Goal: Task Accomplishment & Management: Complete application form

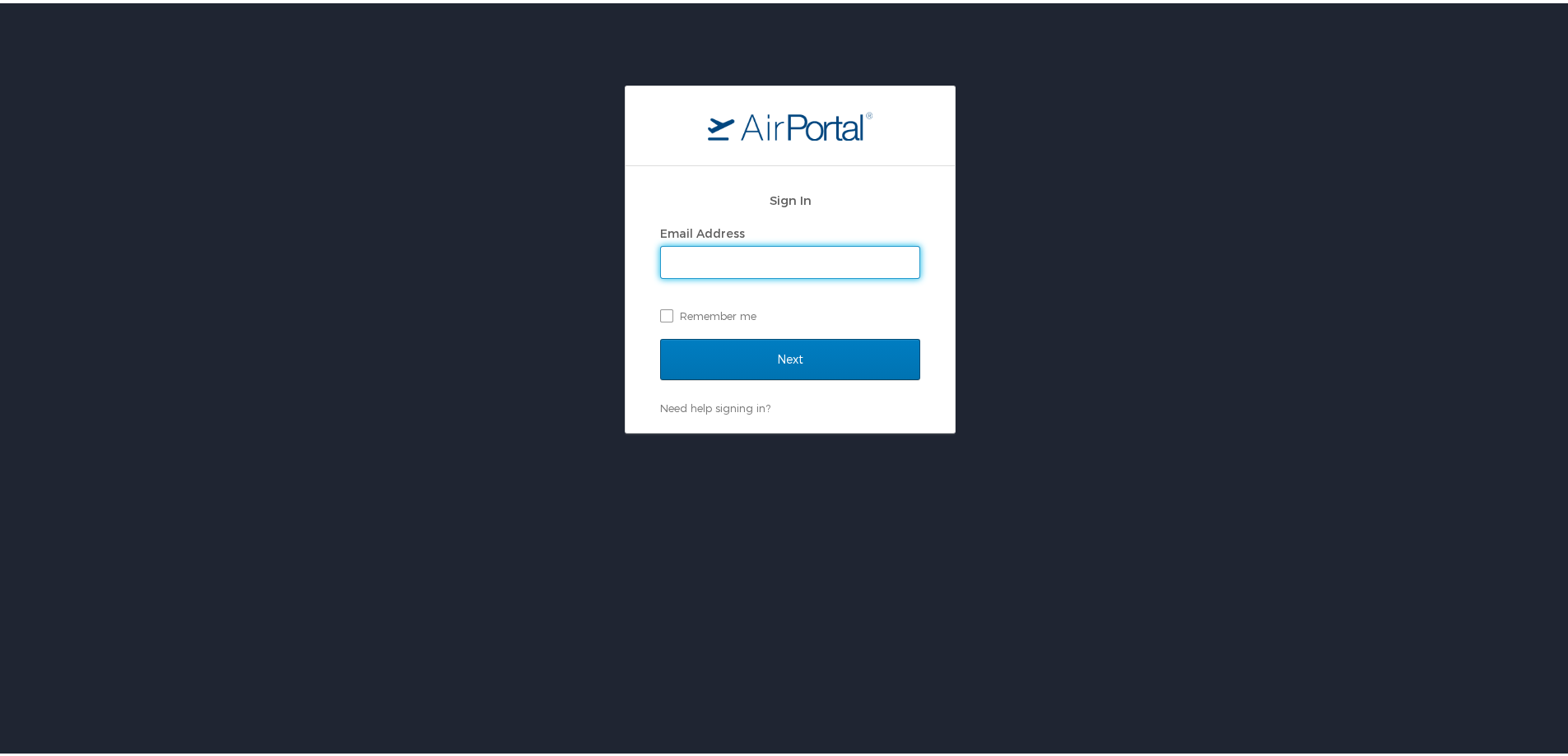
click at [674, 260] on input "Email Address" at bounding box center [789, 259] width 259 height 32
type input "l"
click at [756, 259] on input "Lisa.Peterson2@" at bounding box center [789, 259] width 259 height 32
type input "Lisa.Peterson2@imail.org"
click at [660, 309] on label "Remember me" at bounding box center [790, 312] width 260 height 25
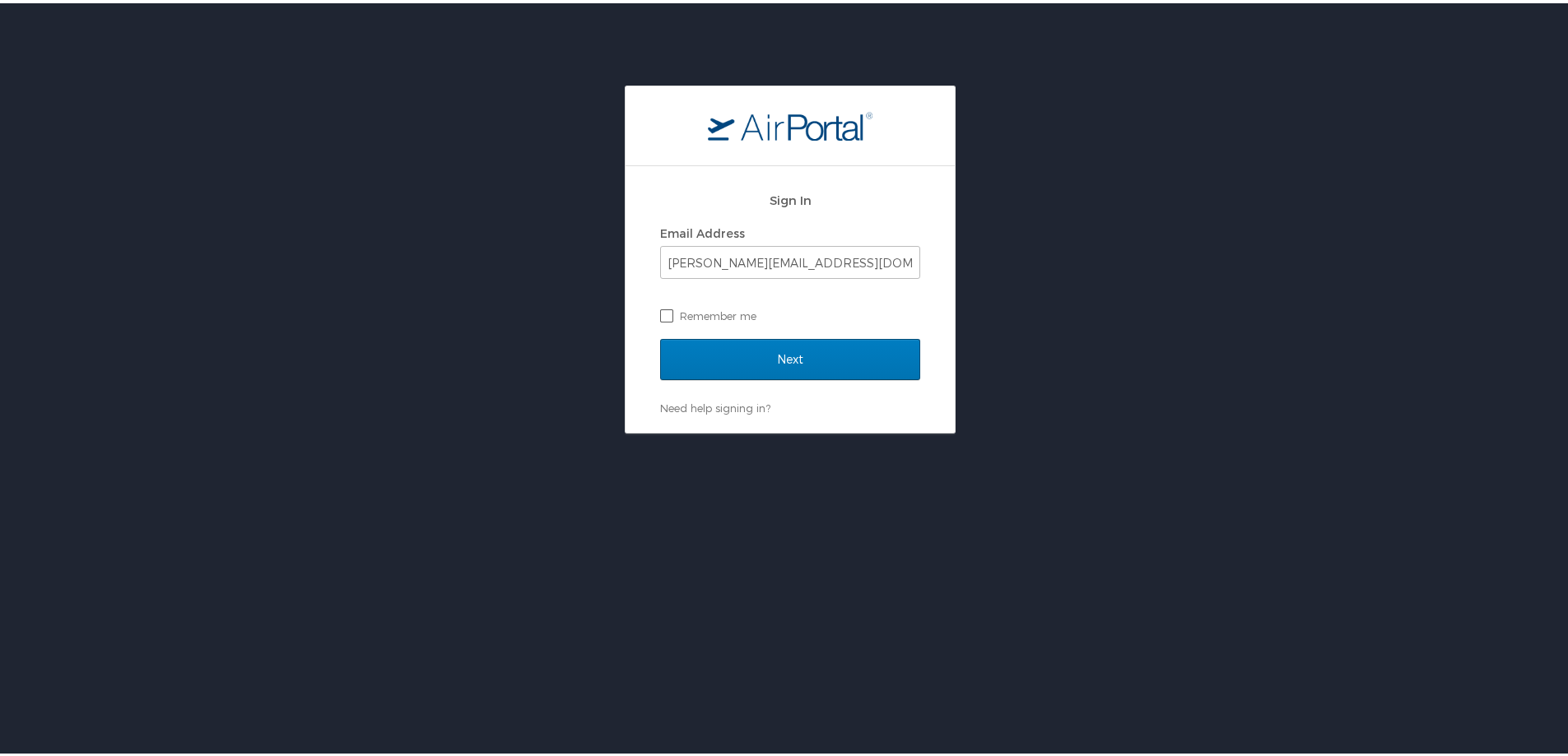
click at [660, 309] on input "Remember me" at bounding box center [665, 311] width 11 height 11
checkbox input "true"
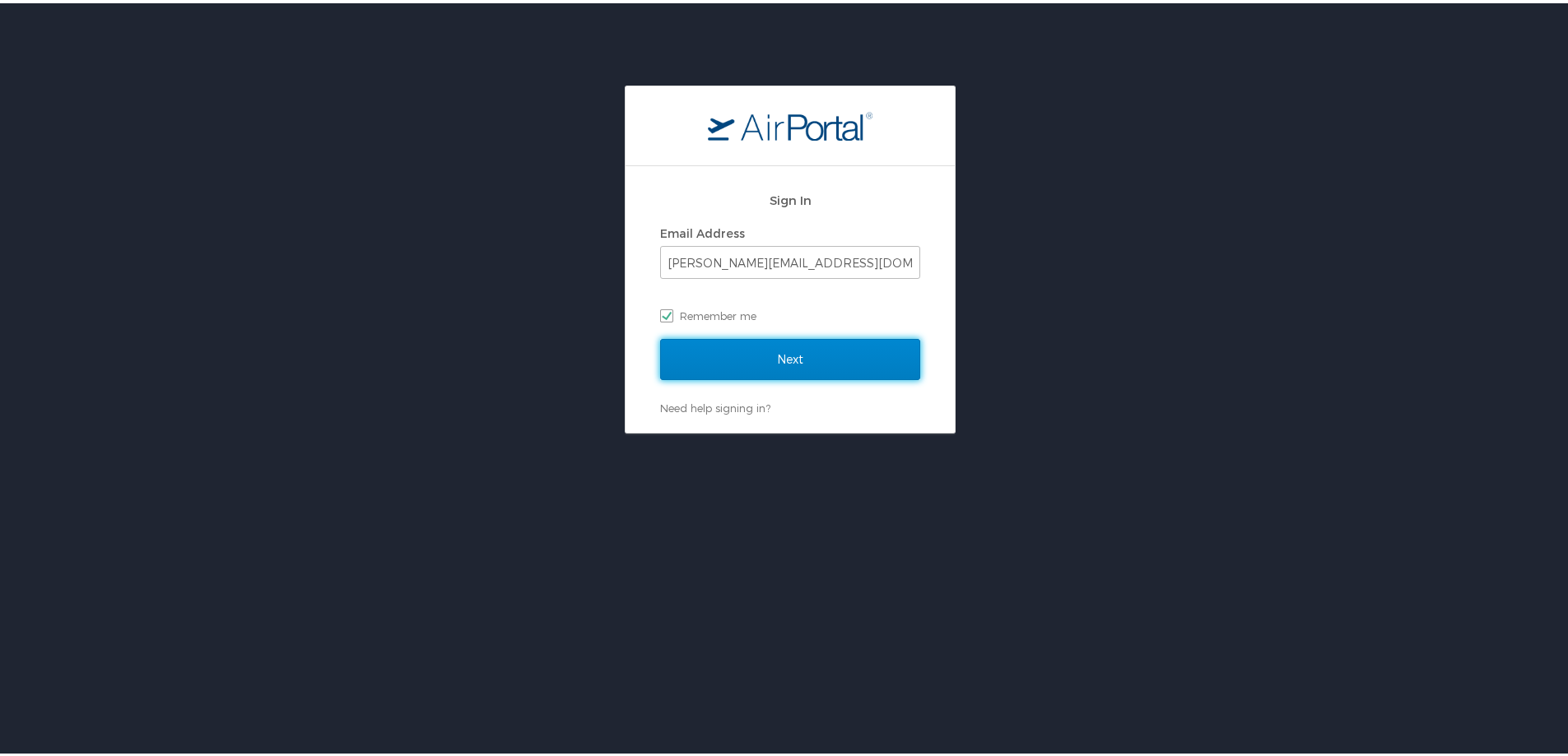
click at [787, 353] on input "Next" at bounding box center [790, 356] width 260 height 41
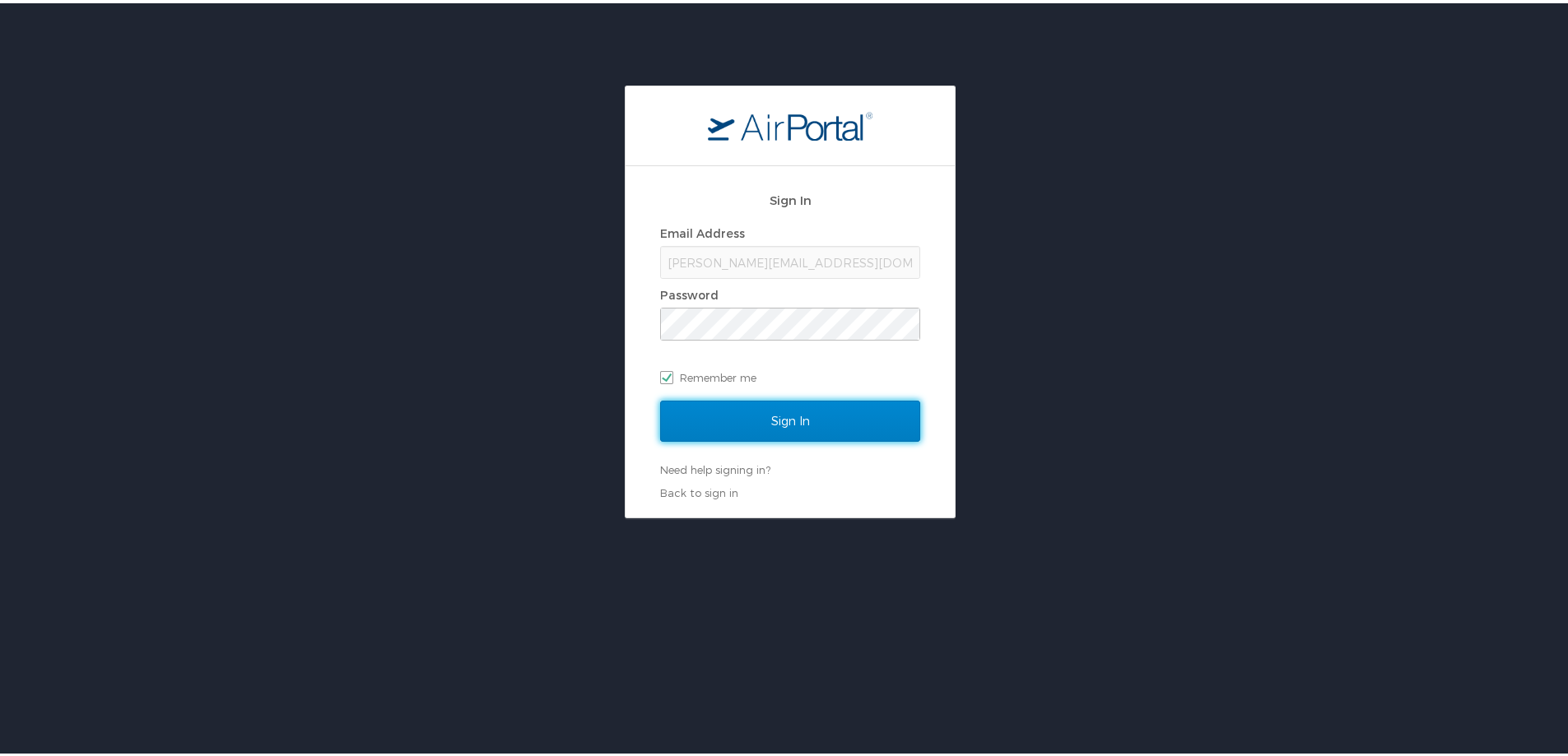
click at [785, 410] on input "Sign In" at bounding box center [790, 418] width 260 height 41
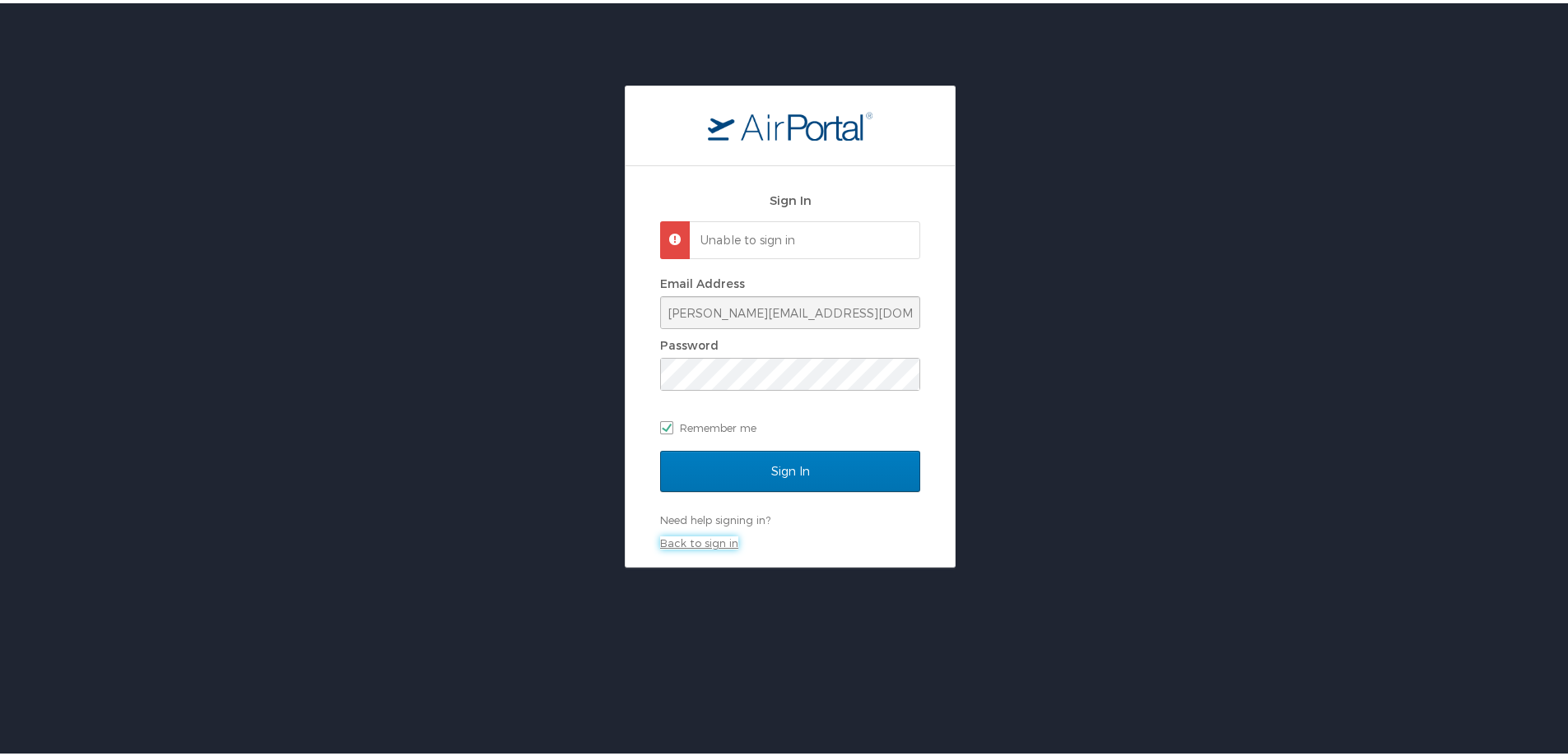
click at [702, 539] on link "Back to sign in" at bounding box center [699, 539] width 78 height 13
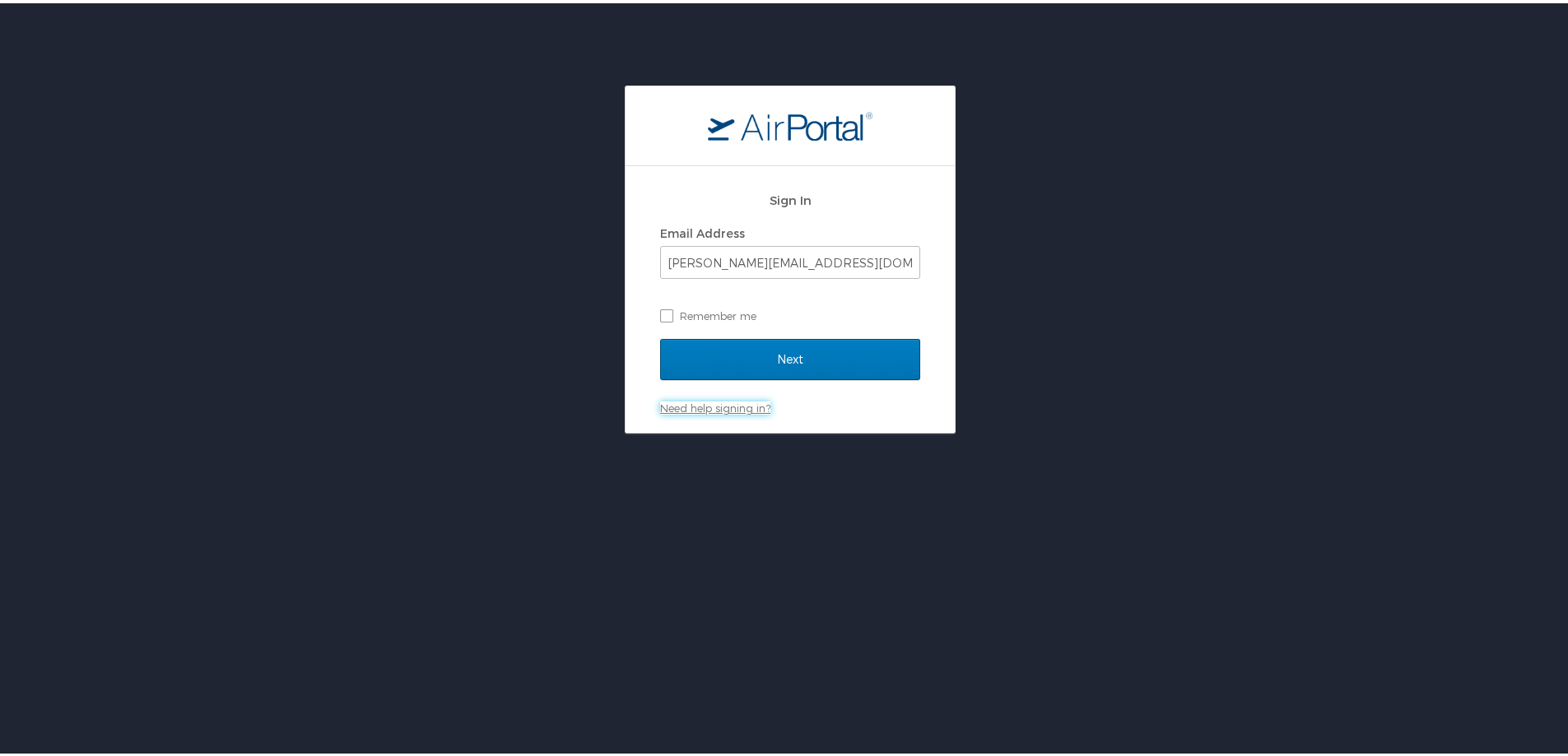
click at [721, 404] on link "Need help signing in?" at bounding box center [716, 405] width 110 height 13
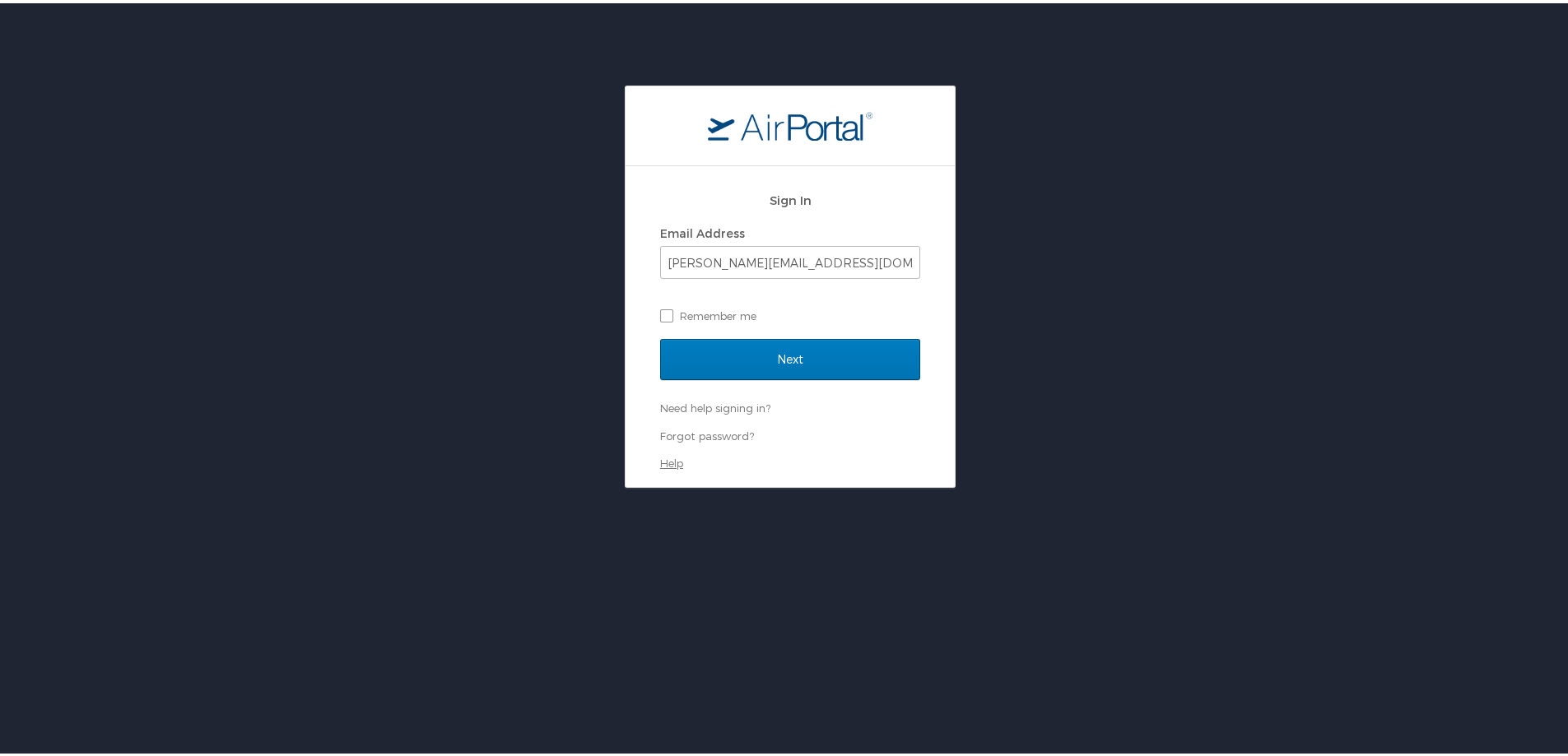
click at [660, 461] on link "Help" at bounding box center [671, 460] width 23 height 13
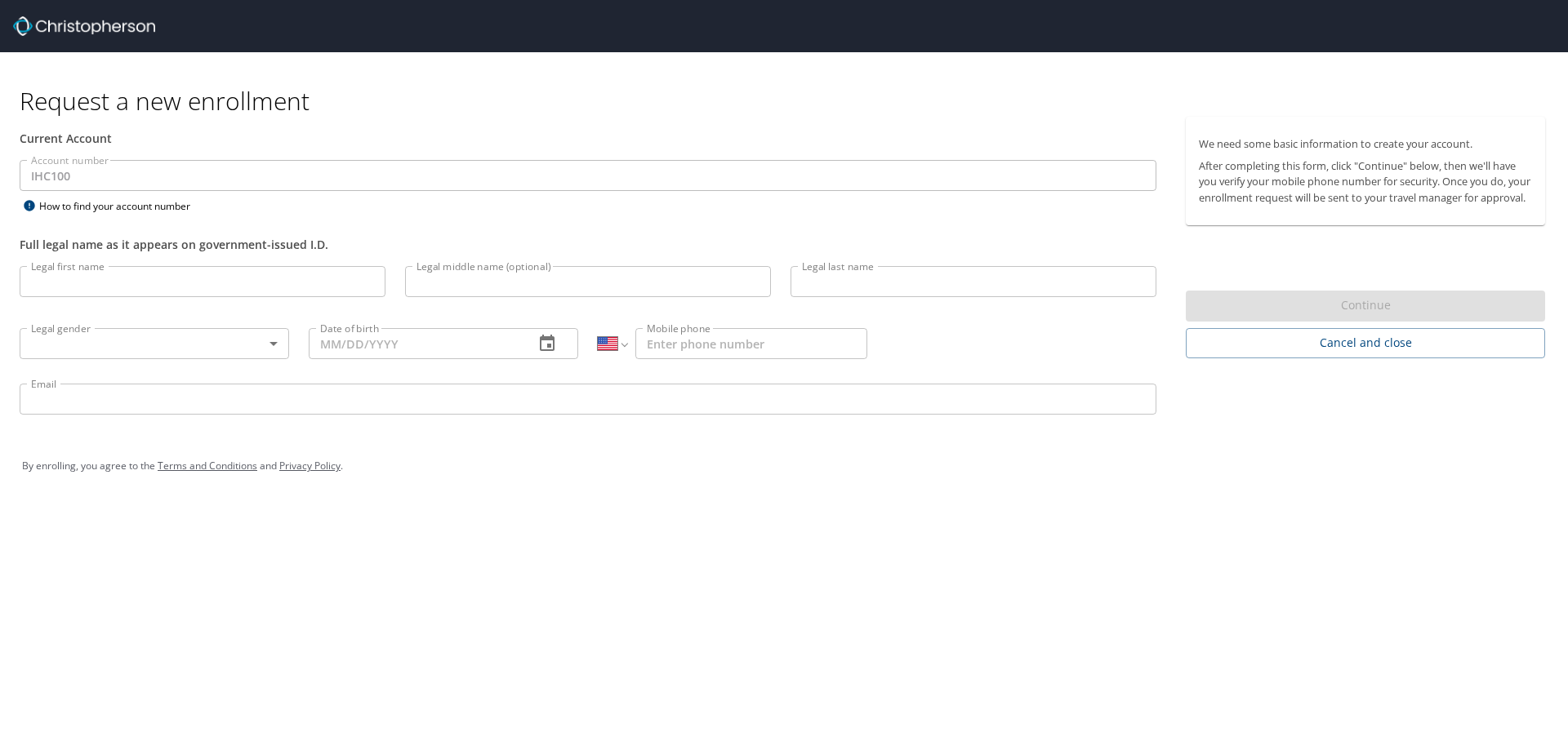
select select "US"
click at [131, 279] on input "Legal first name" at bounding box center [202, 282] width 366 height 31
click at [39, 292] on input "Legal first name" at bounding box center [202, 282] width 366 height 31
select select "US"
click at [43, 281] on input "Legal first name" at bounding box center [202, 282] width 366 height 31
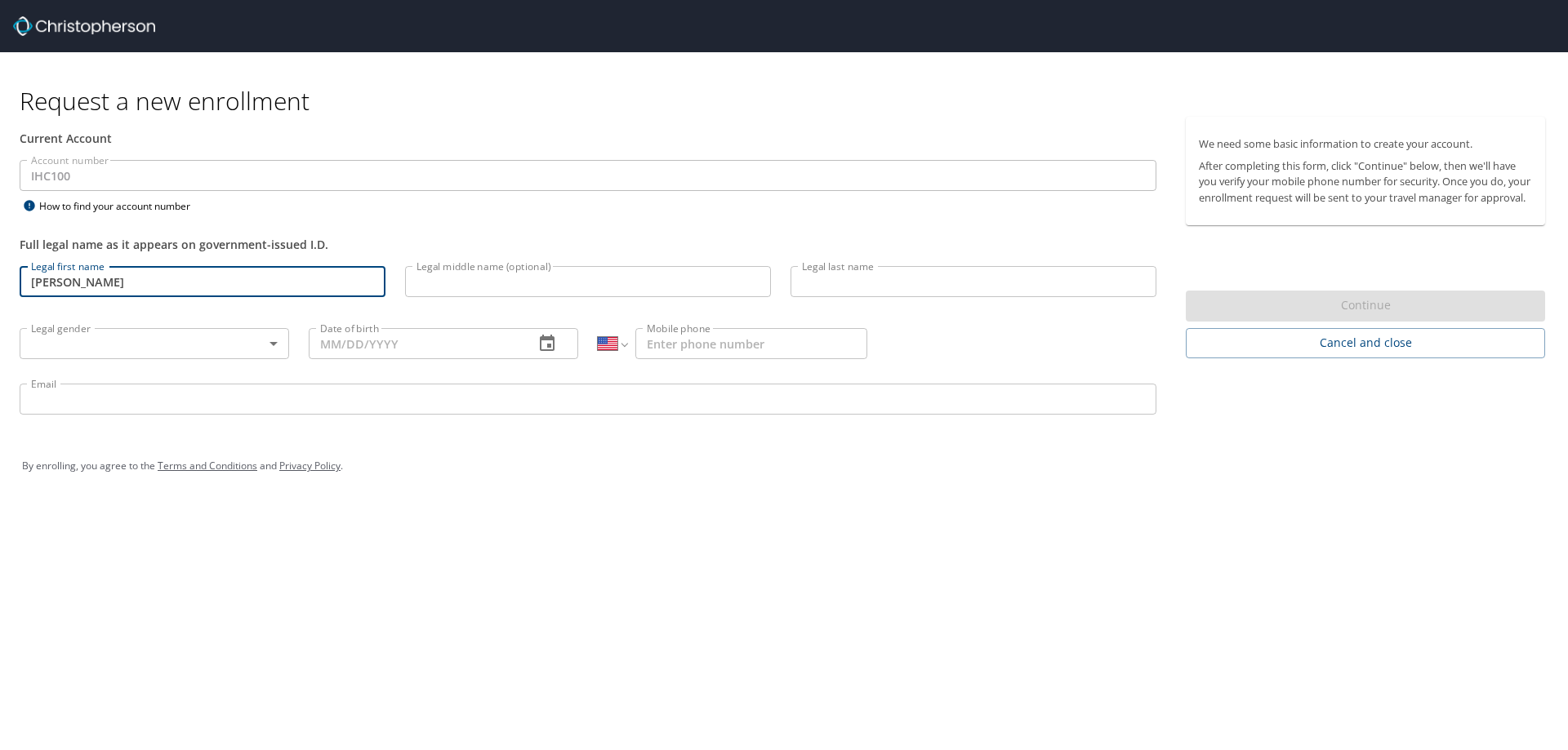
type input "Lisa"
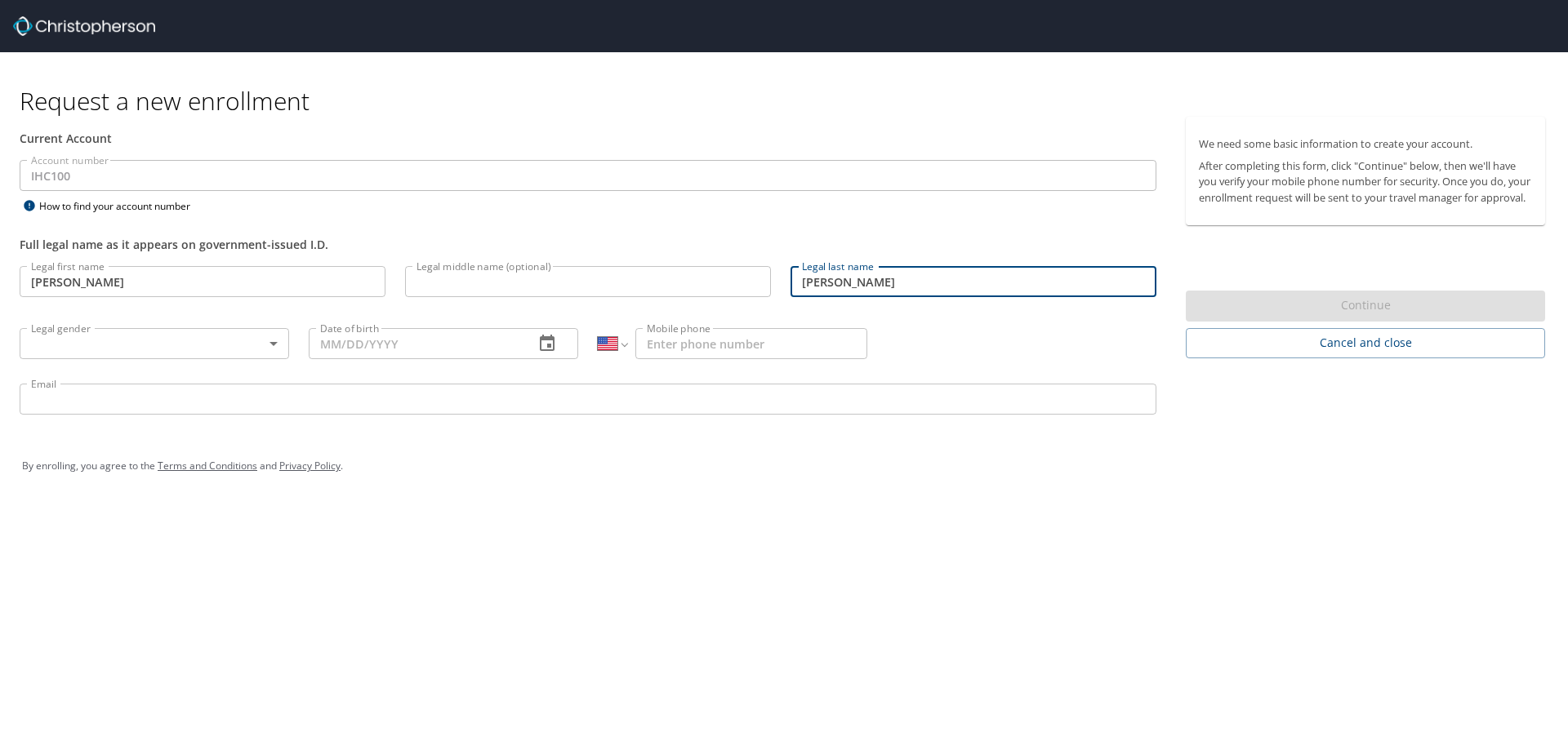
type input "Peterson"
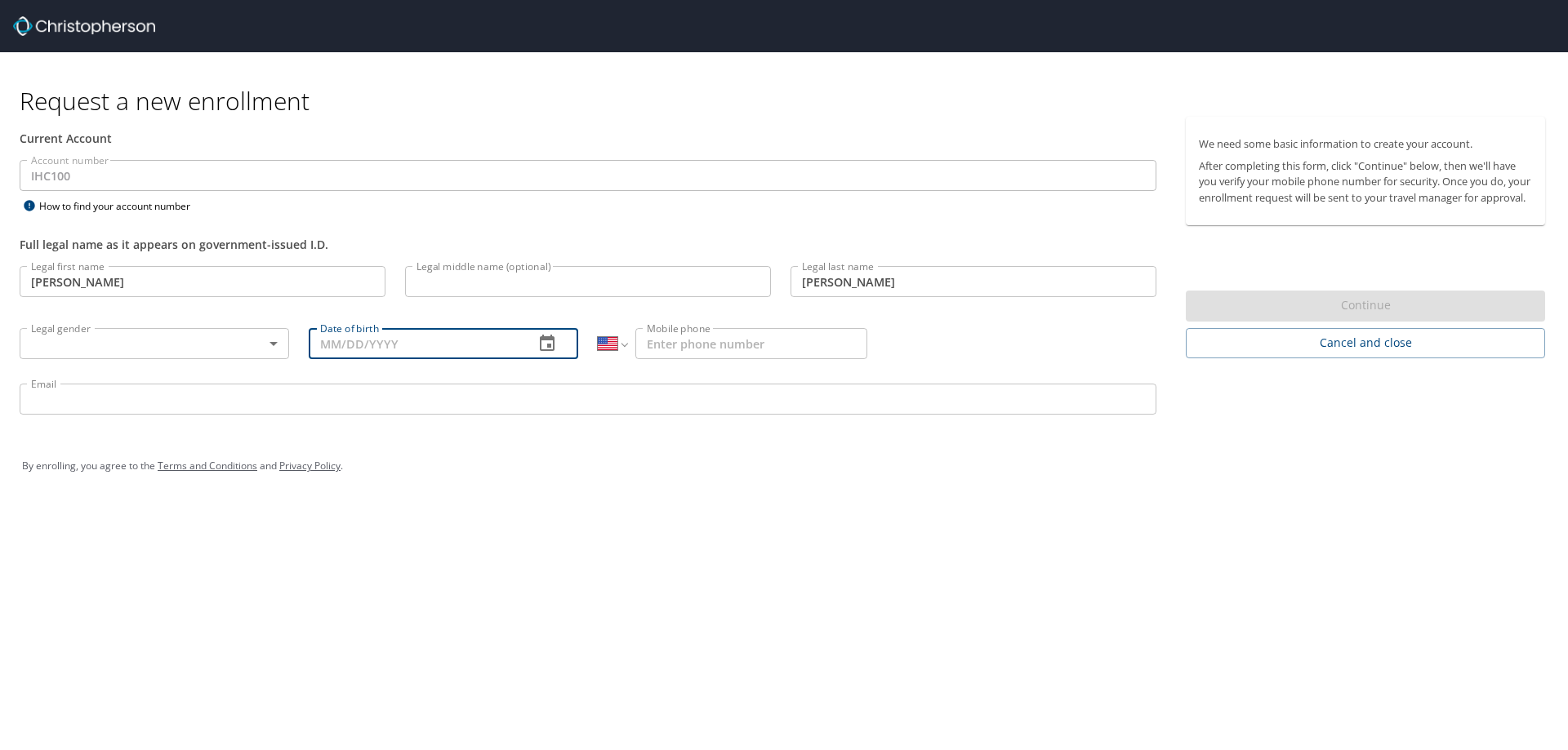
drag, startPoint x: 329, startPoint y: 343, endPoint x: 352, endPoint y: 356, distance: 26.4
click at [330, 344] on input "Date of birth" at bounding box center [414, 344] width 212 height 31
type input "07/02/1968"
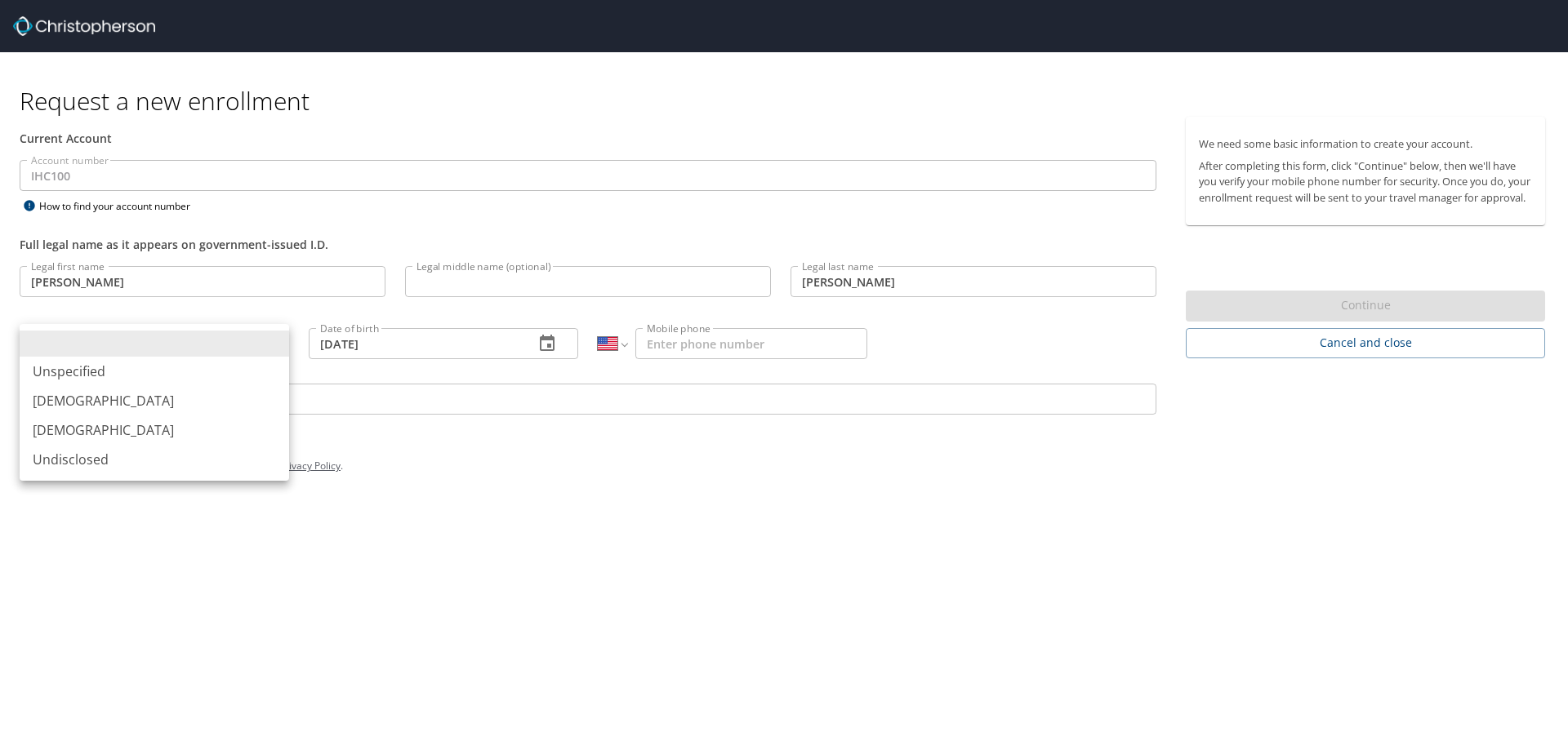
click at [272, 344] on body "Request a new enrollment Current Account Account number IHC100 Account number H…" at bounding box center [784, 375] width 1568 height 750
click at [52, 429] on li "Female" at bounding box center [154, 431] width 270 height 29
type input "Female"
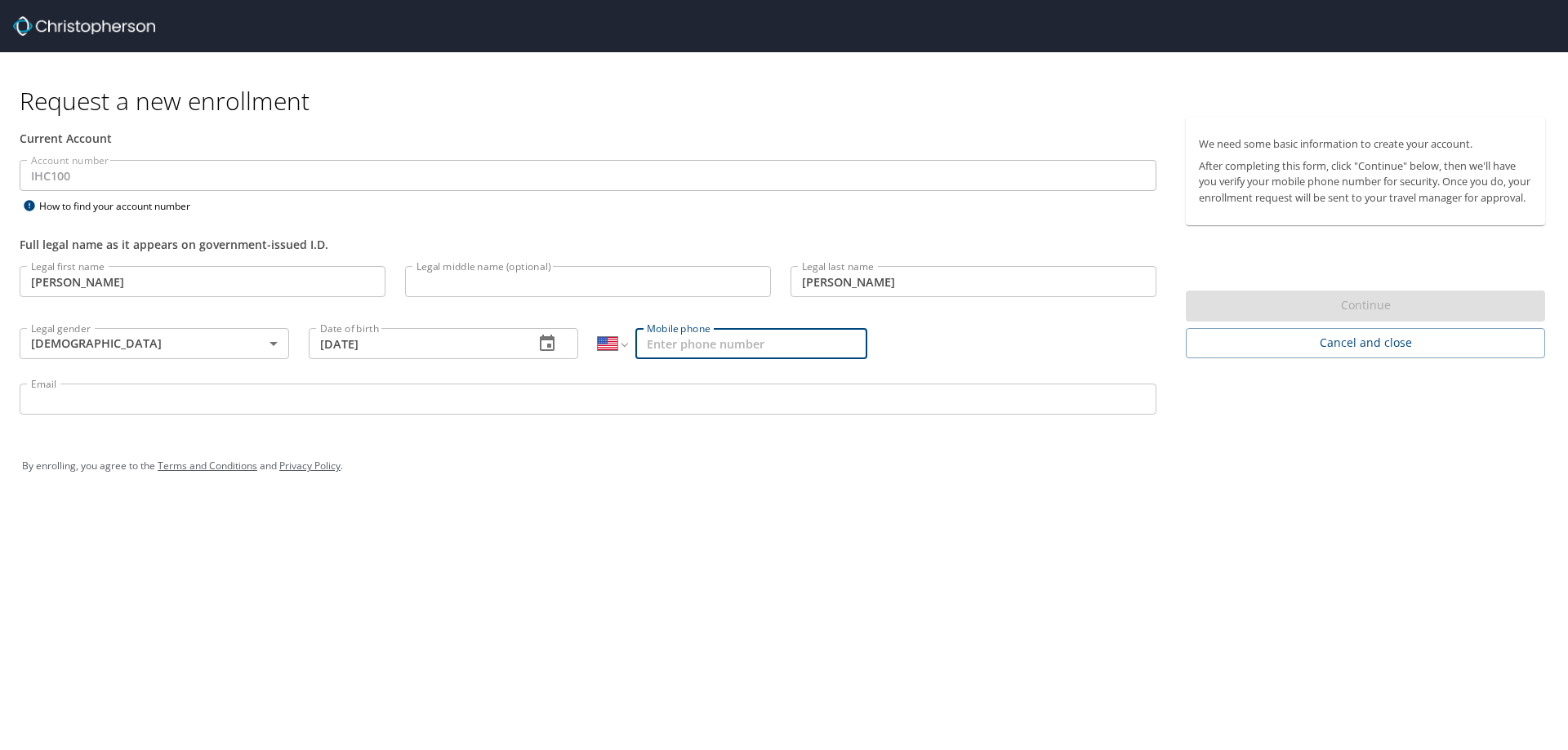
click at [654, 342] on input "Mobile phone" at bounding box center [750, 344] width 232 height 31
type input "(801) 808-9027"
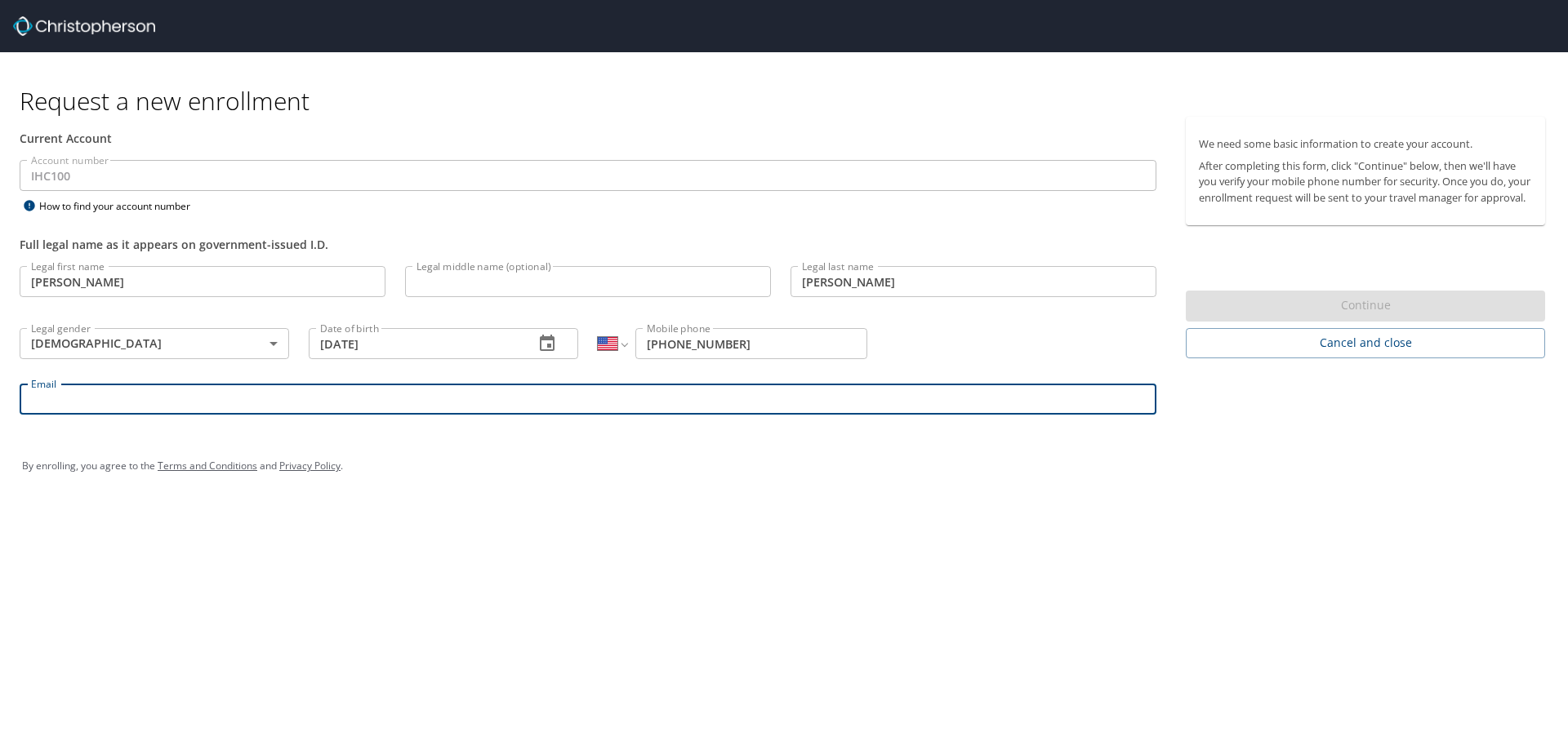
click at [41, 399] on input "Email" at bounding box center [588, 399] width 1137 height 31
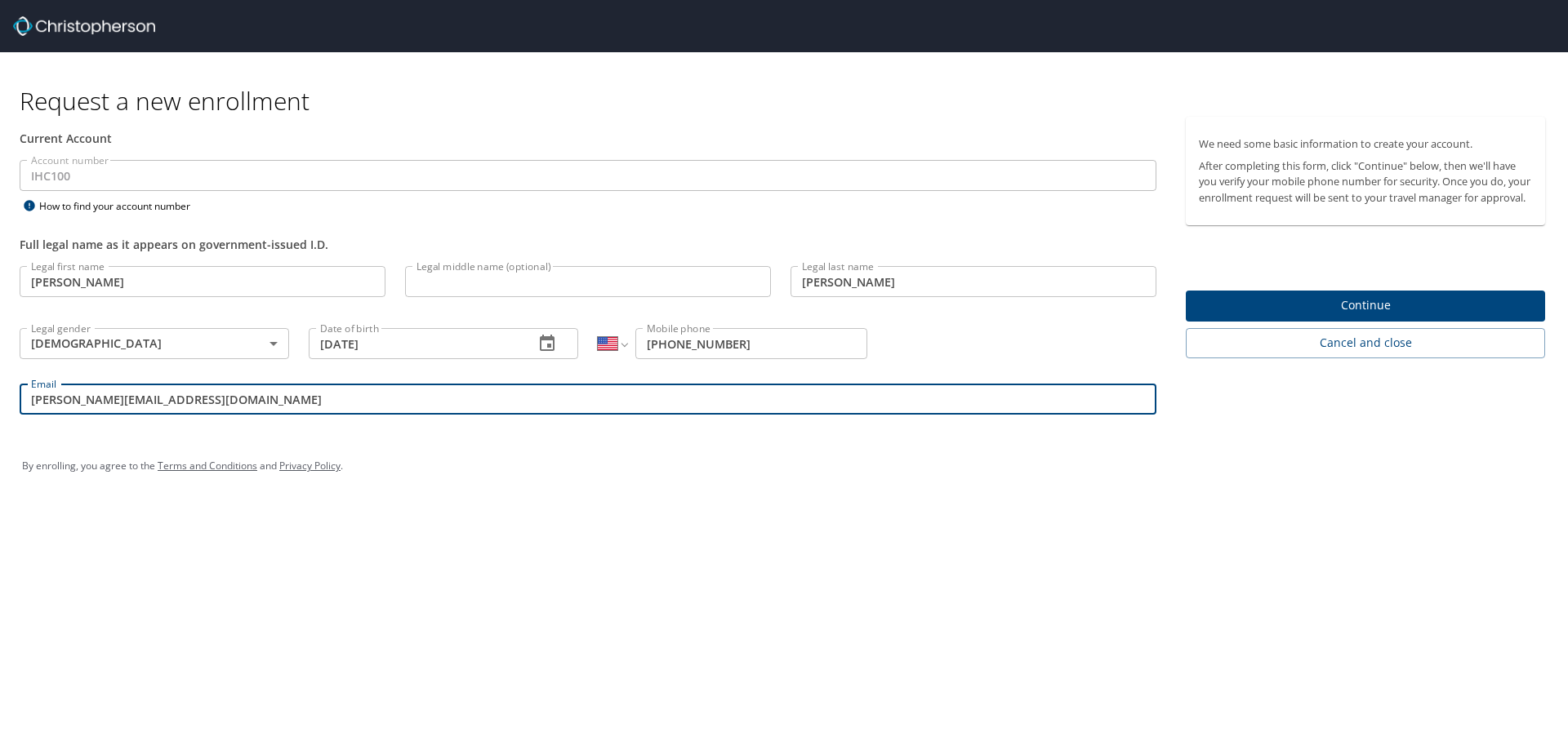
type input "Lisa.Peterson2@imail.org"
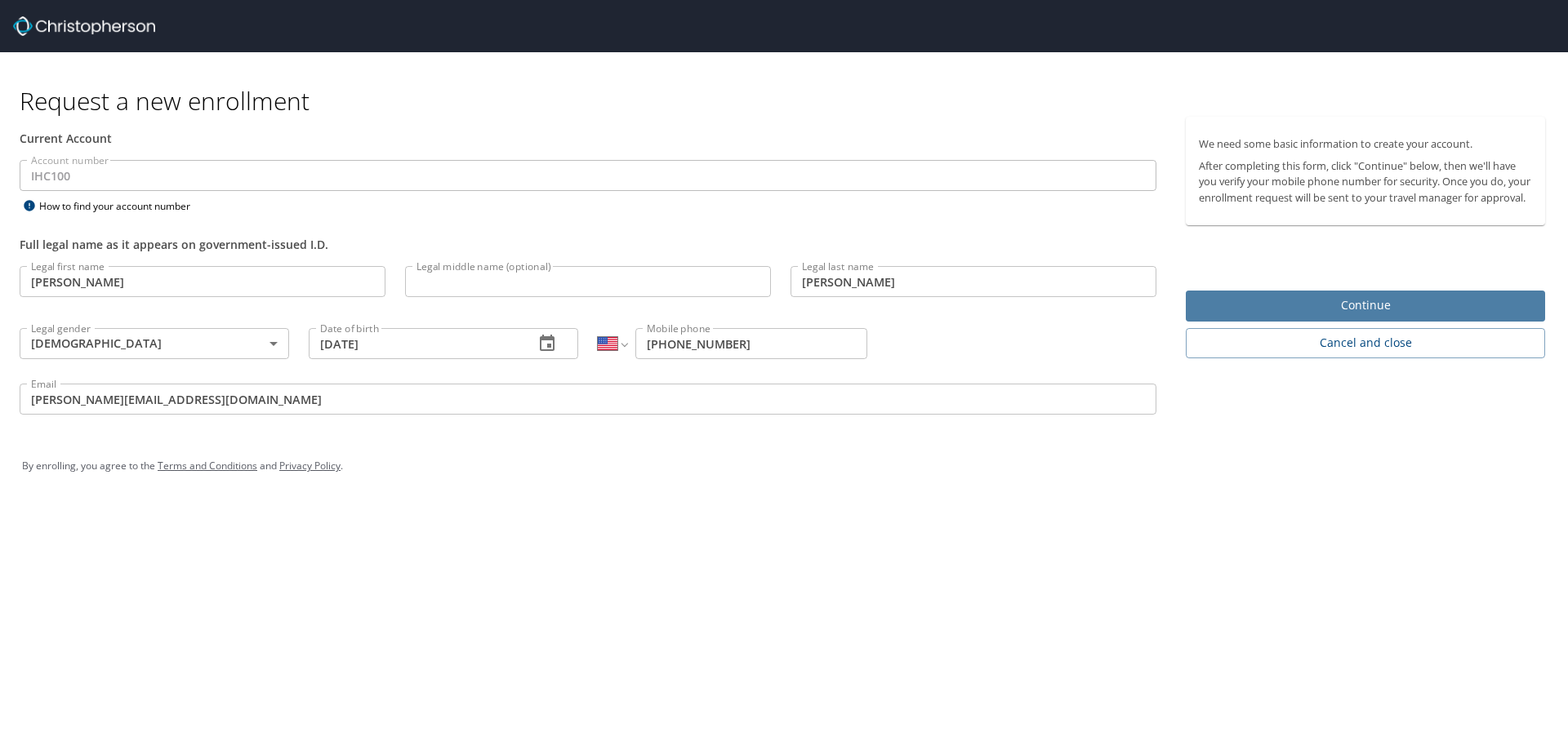
click at [1375, 316] on span "Continue" at bounding box center [1365, 306] width 333 height 21
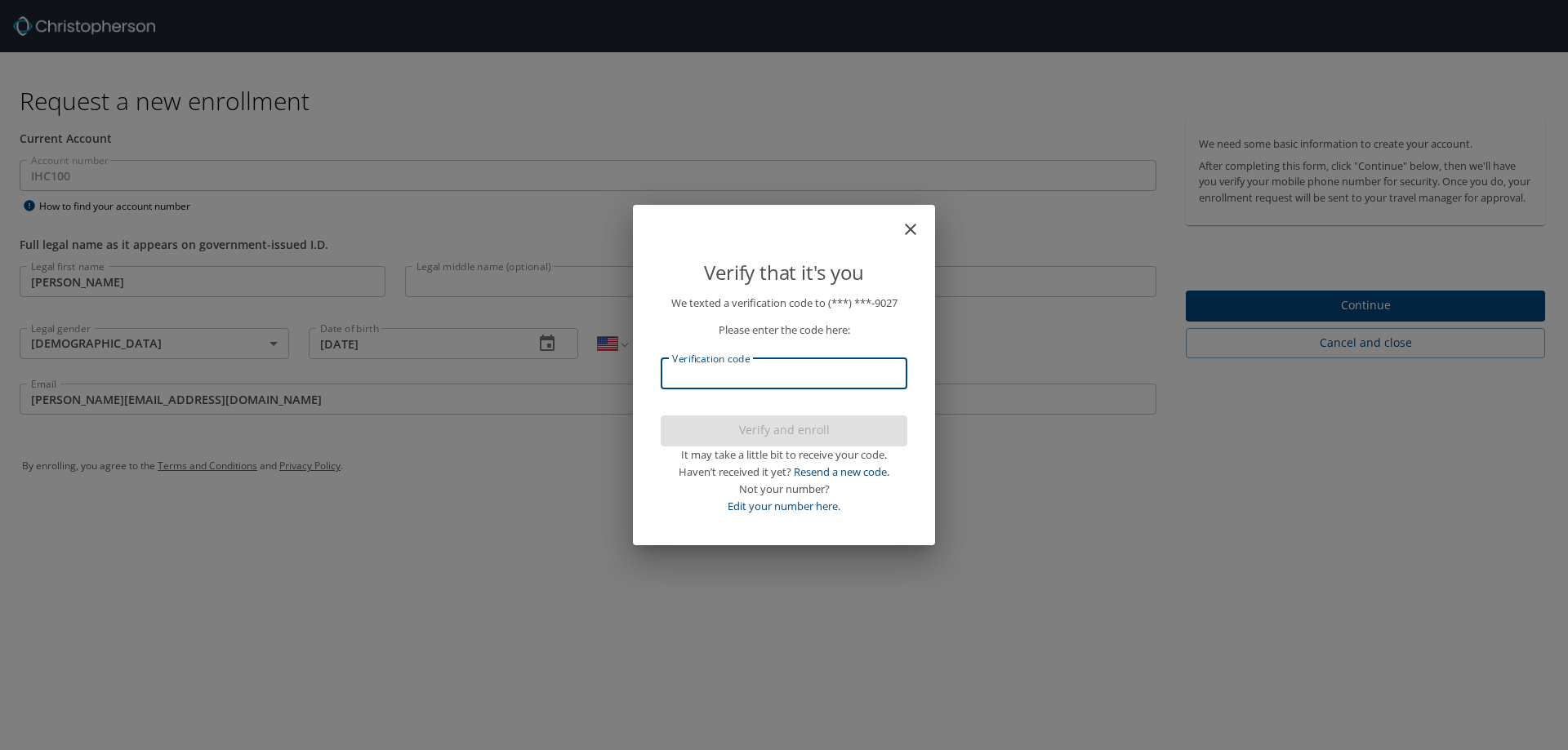
click at [668, 381] on input "Verification code" at bounding box center [784, 374] width 246 height 31
type input "014196"
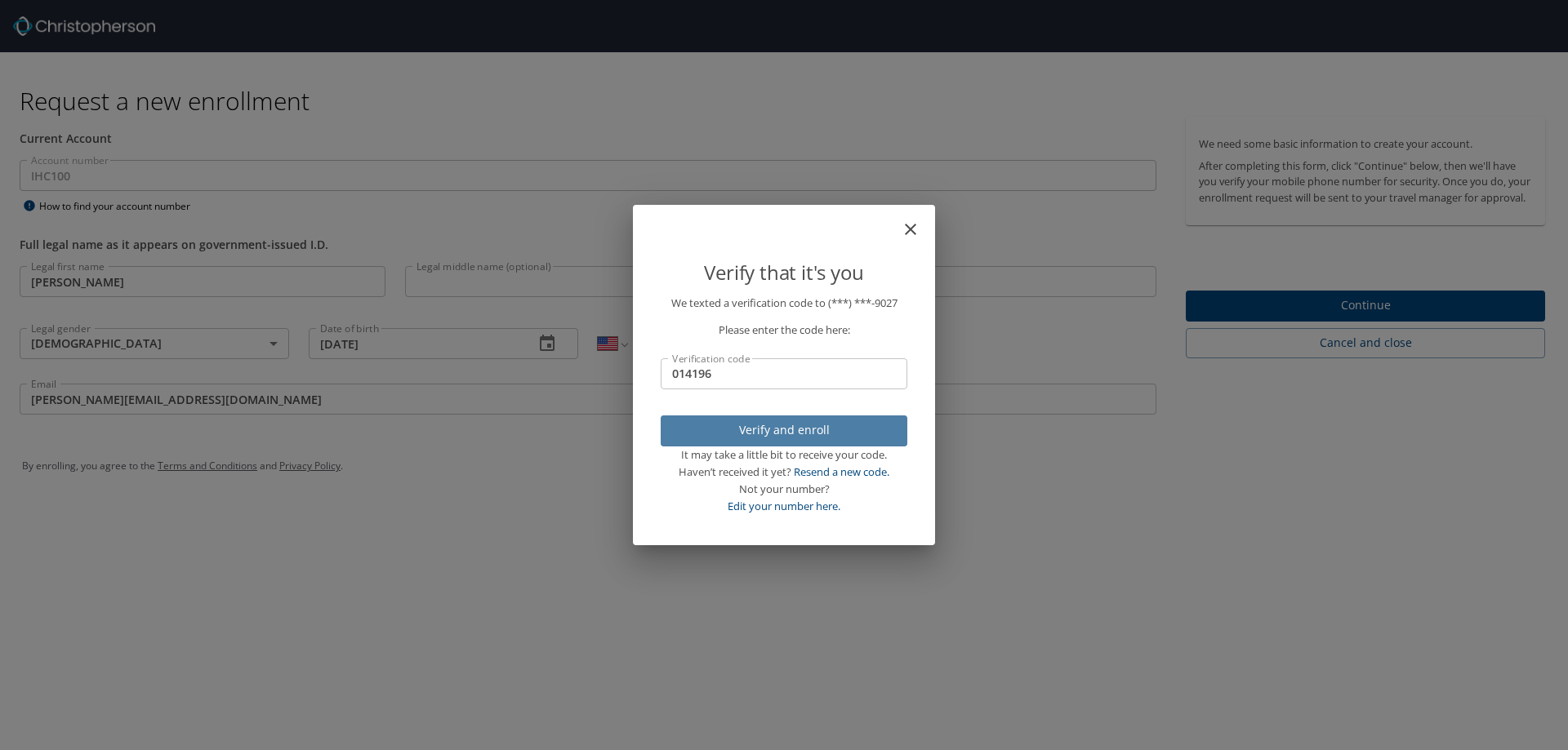
click at [792, 428] on span "Verify and enroll" at bounding box center [784, 431] width 221 height 21
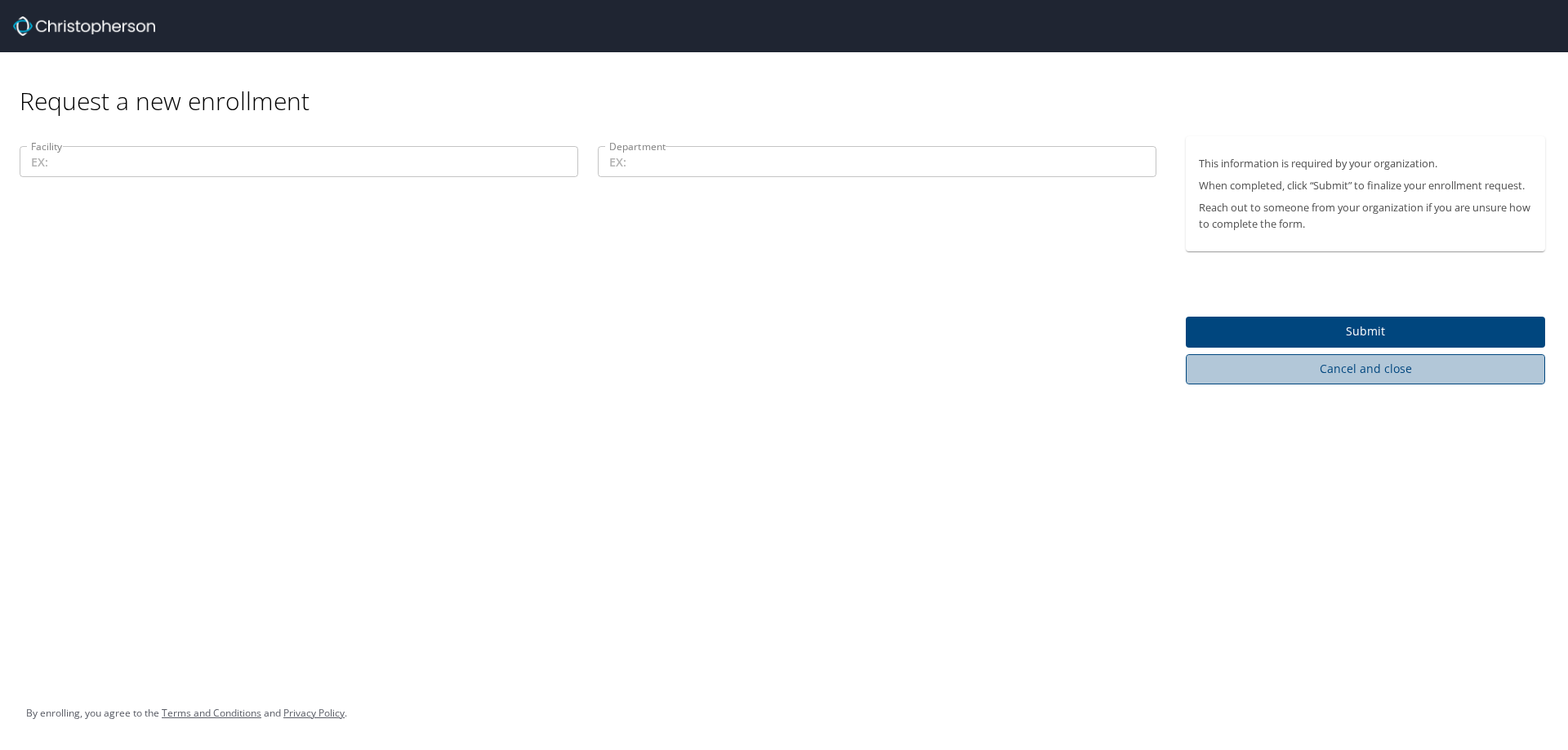
click at [1354, 370] on span "Cancel and close" at bounding box center [1365, 369] width 333 height 21
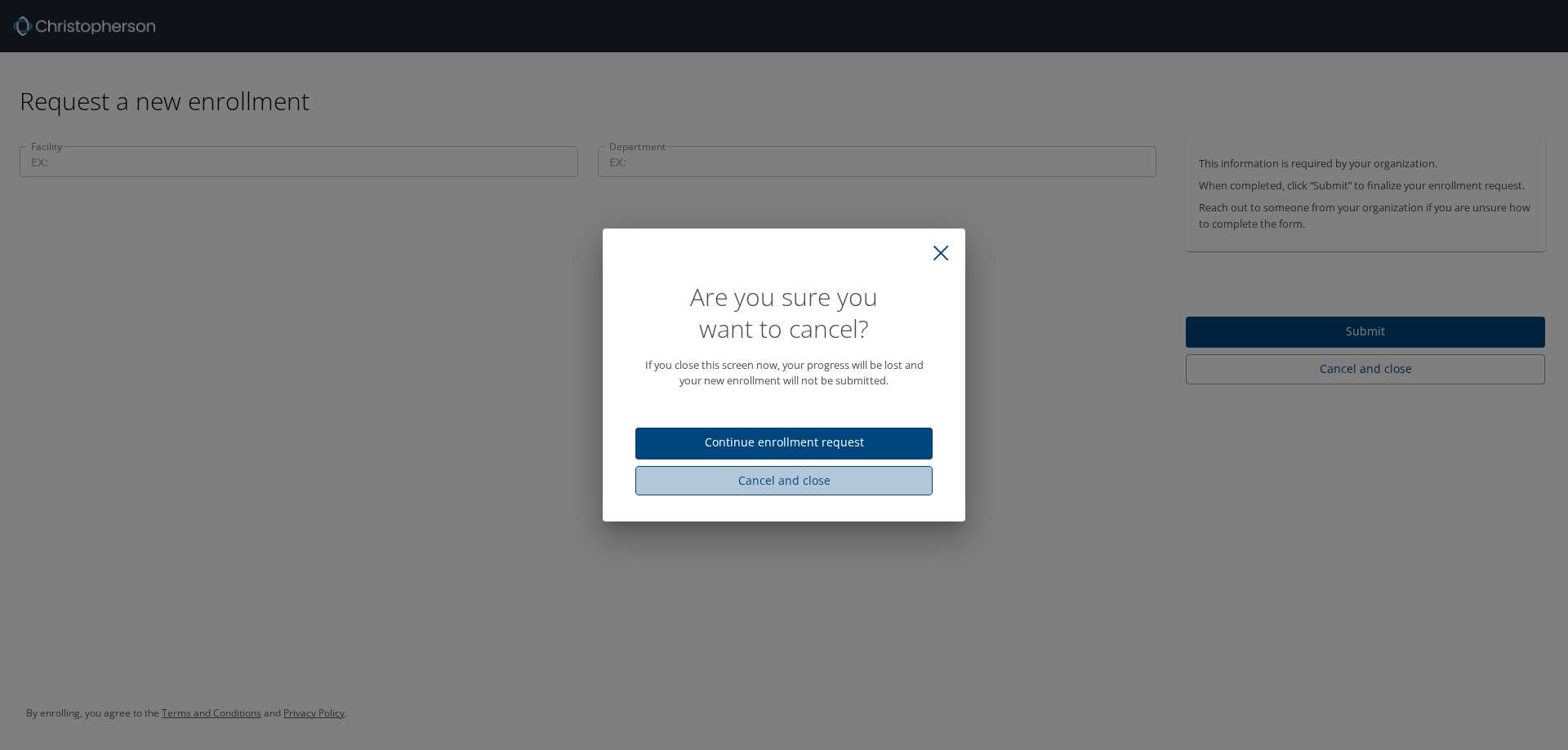
click at [786, 481] on span "Cancel and close" at bounding box center [784, 480] width 272 height 21
select select "US"
